Goal: Navigation & Orientation: Find specific page/section

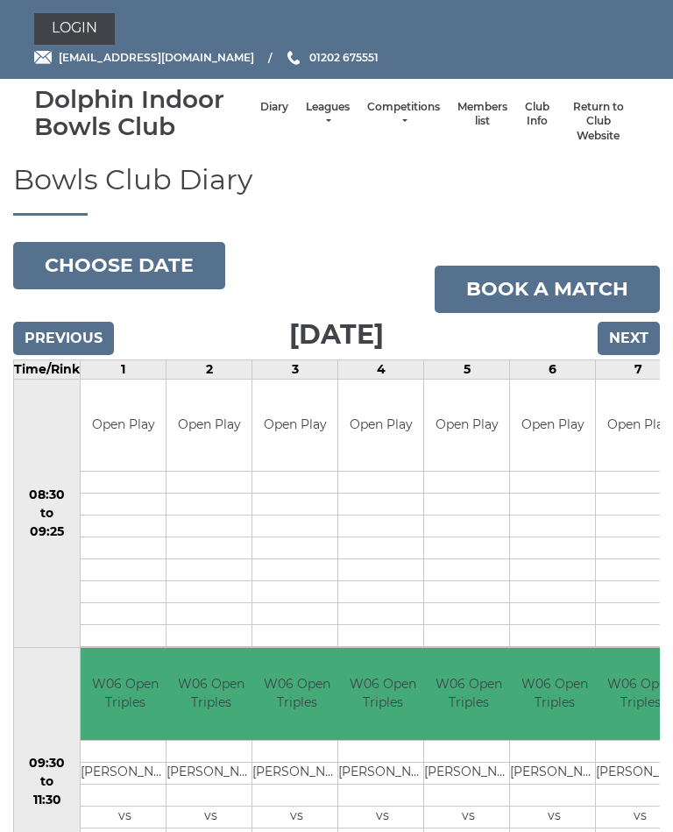
click at [314, 115] on link "Leagues" at bounding box center [328, 114] width 44 height 29
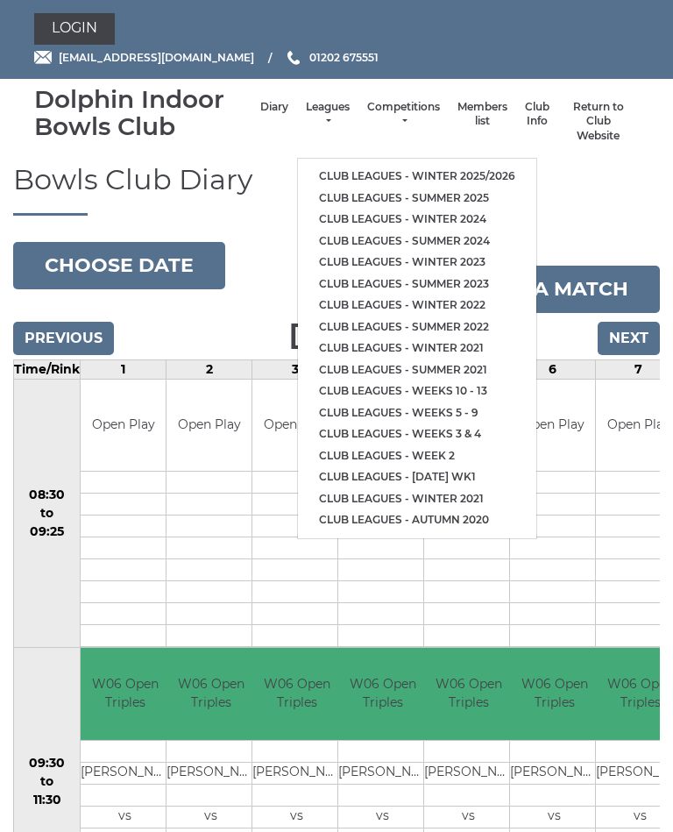
click at [480, 167] on link "Club leagues - Winter 2025/2026" at bounding box center [417, 177] width 238 height 22
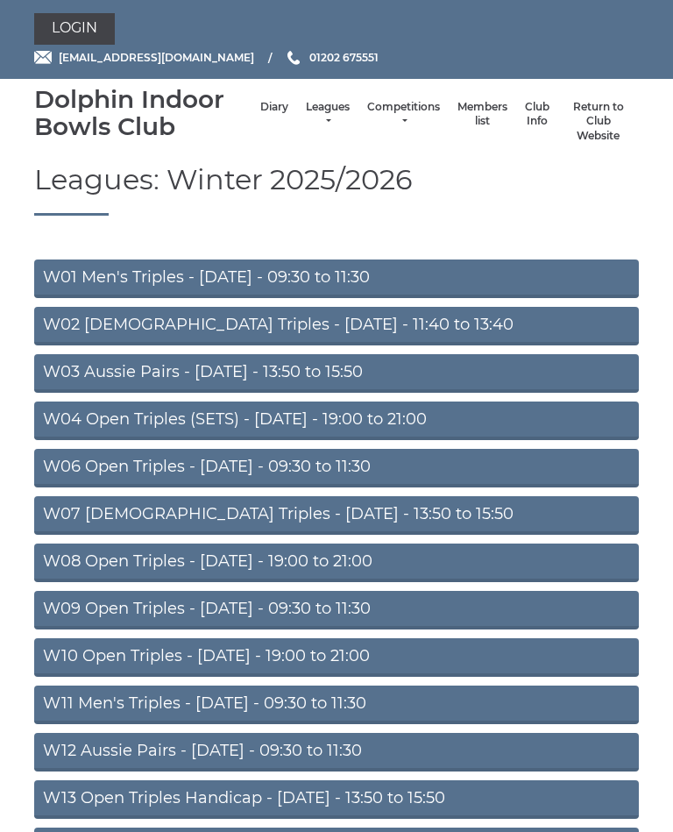
click at [288, 563] on link "W08 Open Triples - Tuesday - 19:00 to 21:00" at bounding box center [336, 563] width 605 height 39
